Goal: Navigation & Orientation: Find specific page/section

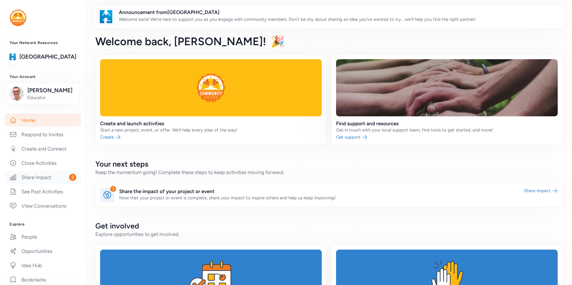
click at [42, 181] on link "Share Impact 2" at bounding box center [43, 177] width 76 height 13
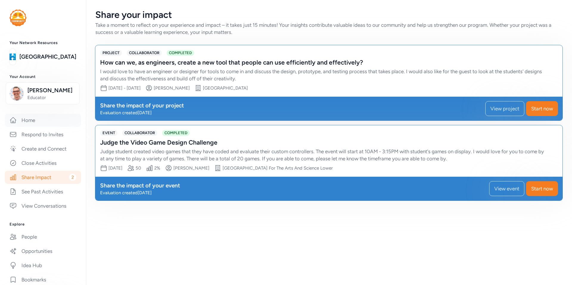
click at [38, 126] on link "Home" at bounding box center [43, 120] width 76 height 13
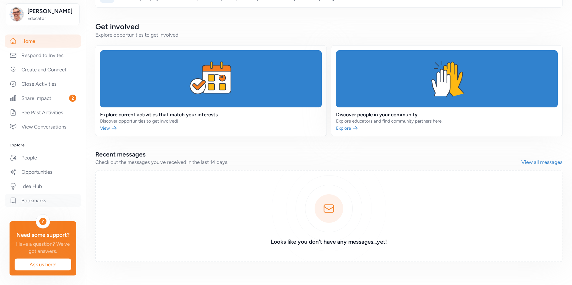
scroll to position [54, 0]
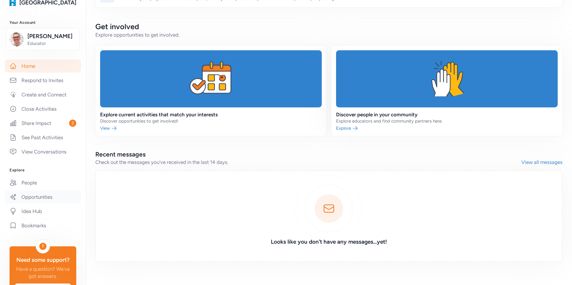
click at [47, 202] on link "Opportunities" at bounding box center [43, 197] width 76 height 13
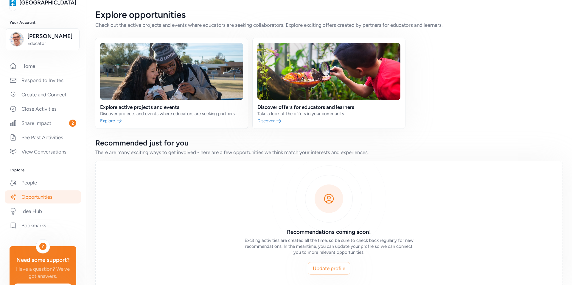
scroll to position [14, 0]
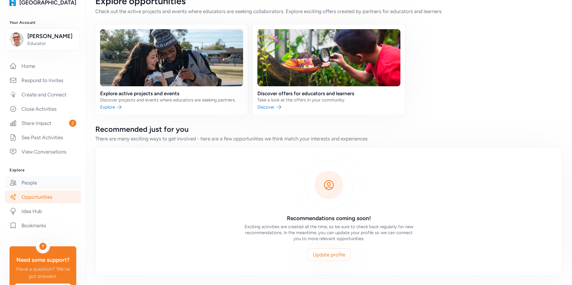
click at [42, 187] on link "People" at bounding box center [43, 182] width 76 height 13
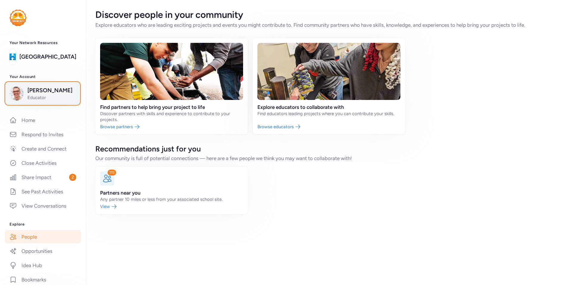
click at [51, 100] on span "Educator" at bounding box center [51, 98] width 48 height 6
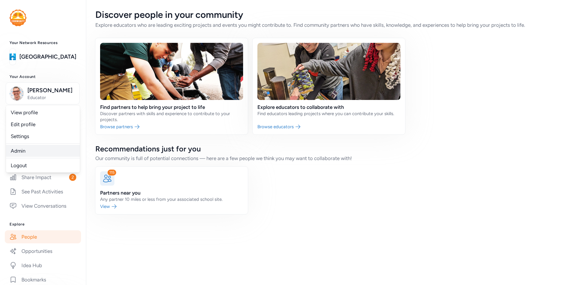
click at [41, 150] on link "Admin" at bounding box center [43, 151] width 74 height 12
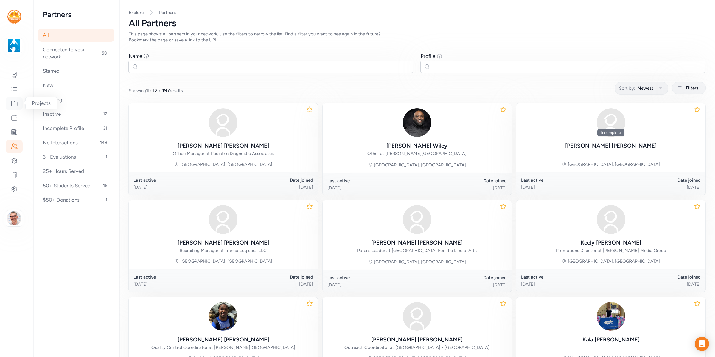
click at [20, 102] on div at bounding box center [14, 103] width 17 height 13
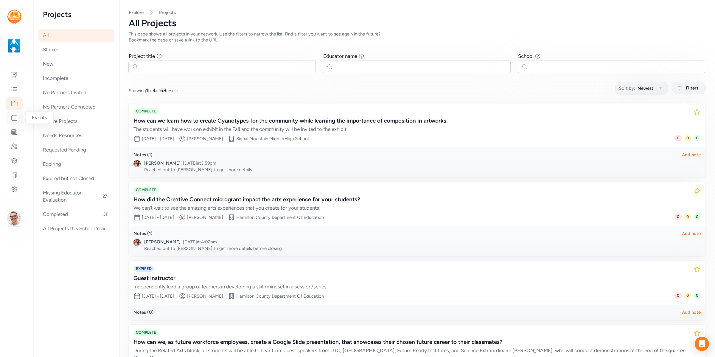
click at [15, 116] on icon at bounding box center [14, 117] width 7 height 7
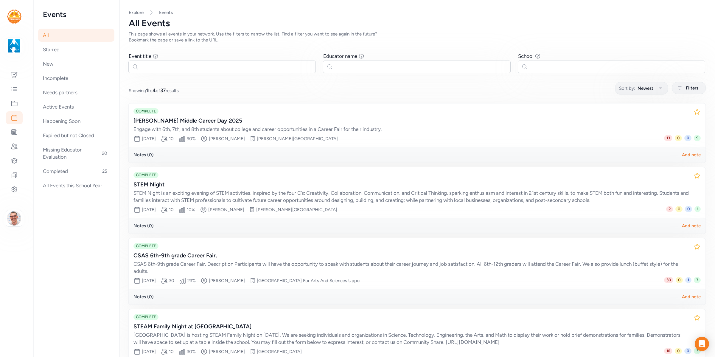
click at [25, 215] on div at bounding box center [14, 218] width 29 height 16
click at [22, 216] on div "button" at bounding box center [14, 218] width 16 height 14
click at [60, 302] on link "Switch to platform" at bounding box center [49, 299] width 51 height 12
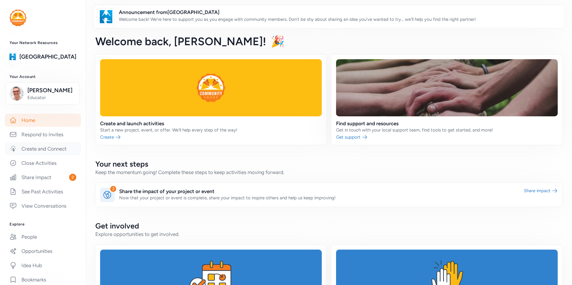
click at [42, 148] on link "Create and Connect" at bounding box center [43, 148] width 76 height 13
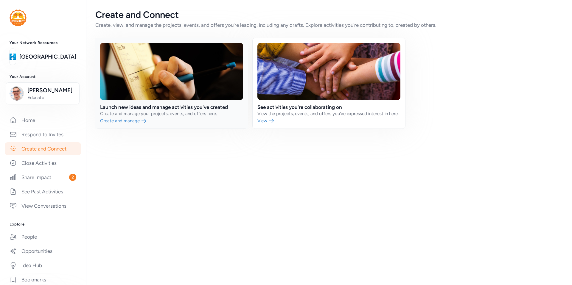
click at [151, 113] on link at bounding box center [171, 83] width 153 height 91
